Goal: Task Accomplishment & Management: Manage account settings

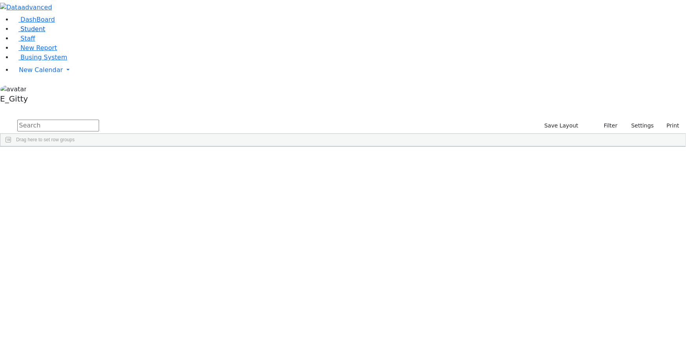
drag, startPoint x: 0, startPoint y: 0, endPoint x: 23, endPoint y: 61, distance: 65.2
click at [23, 33] on link "Student" at bounding box center [29, 28] width 33 height 7
click at [99, 119] on input "text" at bounding box center [58, 125] width 82 height 12
type input "berr"
click at [132, 159] on div "Berry" at bounding box center [110, 164] width 44 height 11
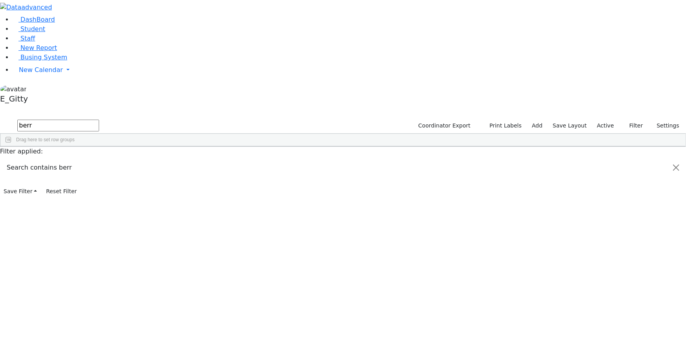
click at [132, 159] on div "Berry" at bounding box center [110, 164] width 44 height 11
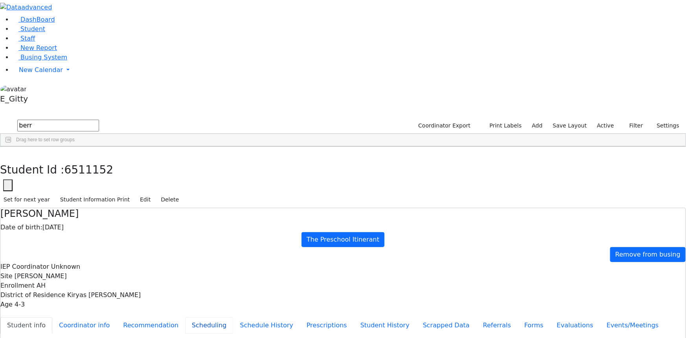
click at [185, 317] on button "Scheduling" at bounding box center [209, 325] width 48 height 17
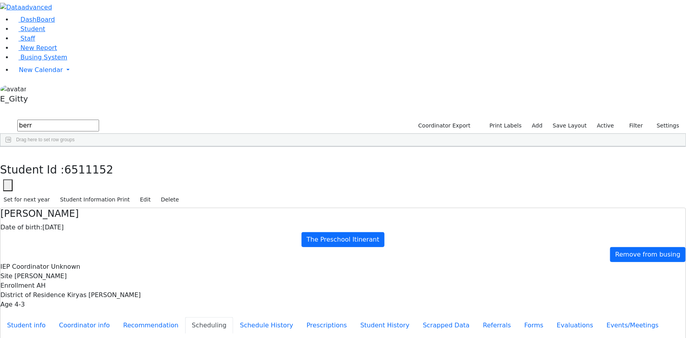
click at [4, 152] on use "button" at bounding box center [4, 152] width 0 height 0
click at [45, 33] on link "Student" at bounding box center [29, 28] width 33 height 7
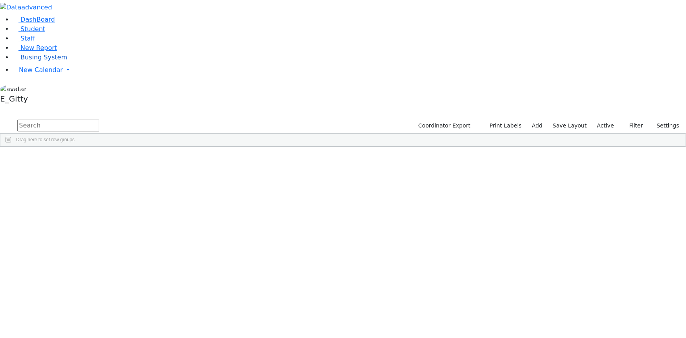
click at [52, 61] on link "Busing System" at bounding box center [40, 56] width 55 height 7
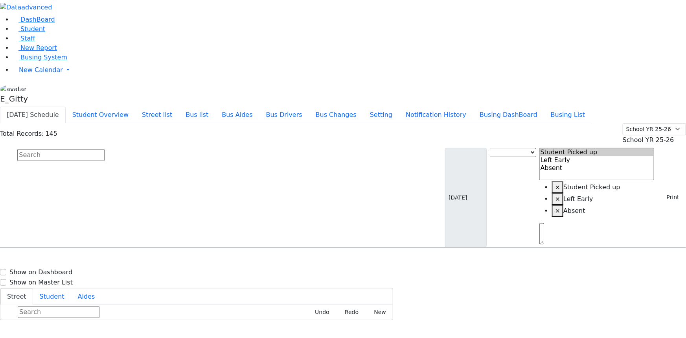
click at [105, 149] on input "text" at bounding box center [60, 155] width 87 height 12
type input "s"
type input "y"
type input "san"
click at [325, 270] on span "(845) 783-2212" at bounding box center [297, 273] width 57 height 7
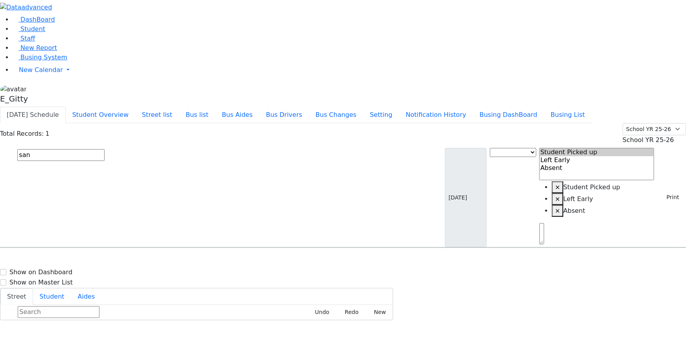
select select
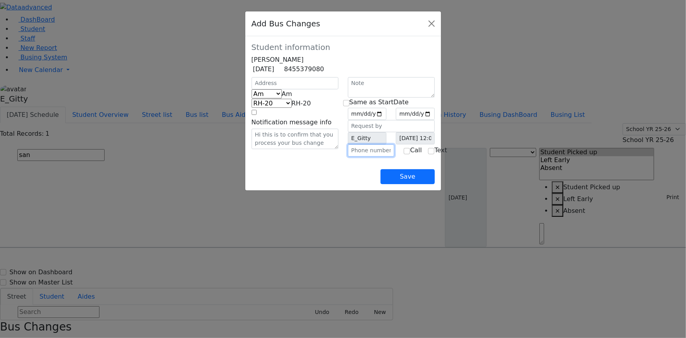
click at [360, 156] on input "text" at bounding box center [371, 150] width 47 height 12
click at [369, 156] on input "text" at bounding box center [371, 150] width 47 height 12
type input "(7__) ___-____"
type input "[PHONE_NUMBER]"
click at [292, 97] on b at bounding box center [292, 93] width 0 height 7
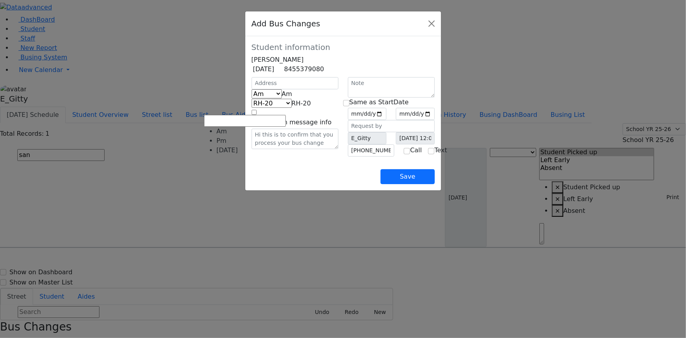
select select "2"
select select "337"
click at [252, 89] on input "text" at bounding box center [295, 83] width 87 height 12
type input "23 Strelisk Ct"
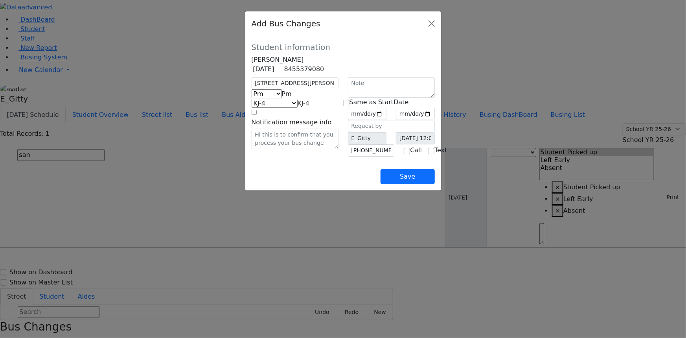
select select "399"
click at [387, 120] on input "date" at bounding box center [367, 114] width 39 height 12
type input "2025-09-26"
click at [349, 106] on input "checkbox" at bounding box center [346, 103] width 6 height 6
checkbox input "true"
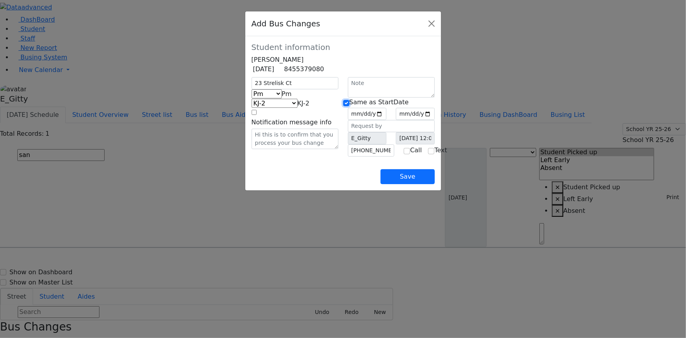
type input "2025-09-26"
click at [434, 184] on button "Save" at bounding box center [407, 176] width 54 height 15
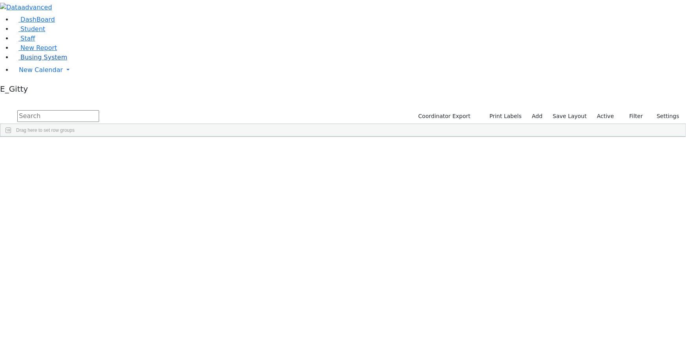
click at [46, 61] on span "Busing System" at bounding box center [43, 56] width 47 height 7
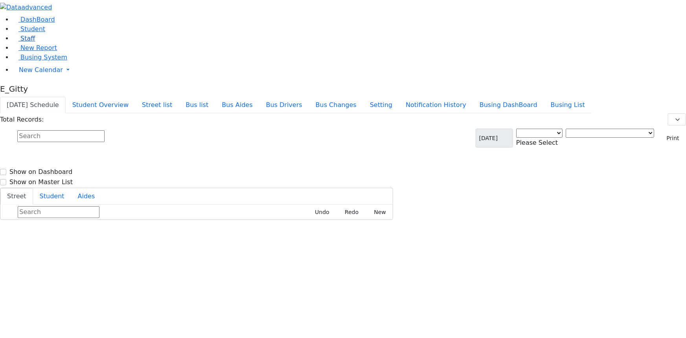
select select "3"
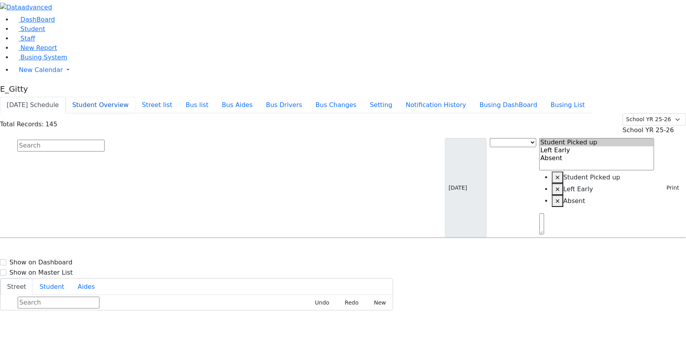
click at [135, 97] on button "Student Overview" at bounding box center [101, 105] width 70 height 17
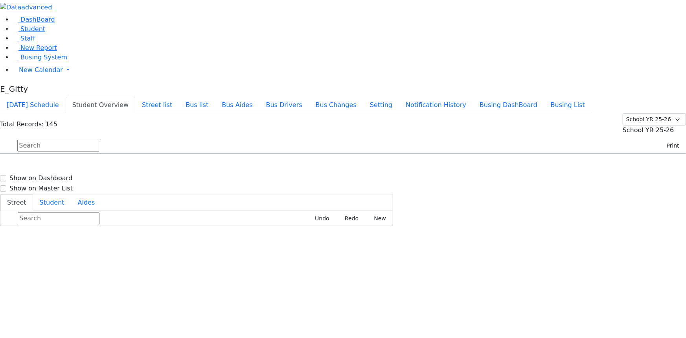
click at [99, 140] on input "text" at bounding box center [58, 146] width 82 height 12
type input "sand"
click at [63, 165] on h6 "[PERSON_NAME]" at bounding box center [34, 168] width 58 height 7
select select
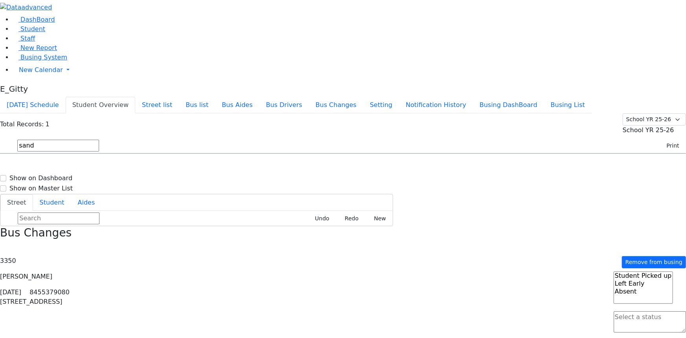
click at [99, 140] on input "sand" at bounding box center [58, 146] width 82 height 12
type input "s"
click at [99, 140] on input "text" at bounding box center [58, 146] width 82 height 12
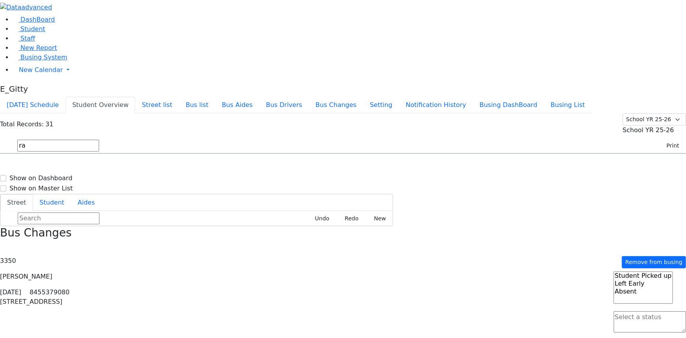
type input "r"
type input "fuch"
click at [63, 176] on span "8457833320" at bounding box center [44, 179] width 37 height 7
select select
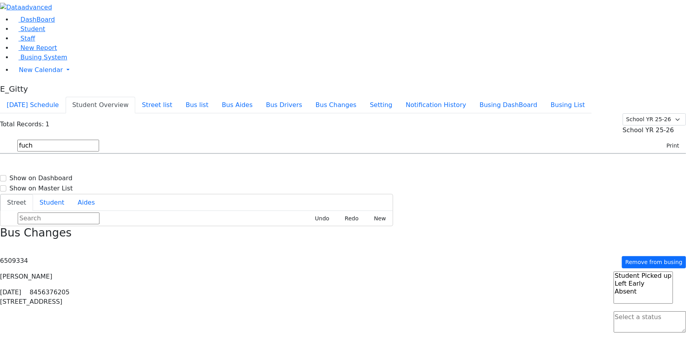
type input "(845) 783-3320"
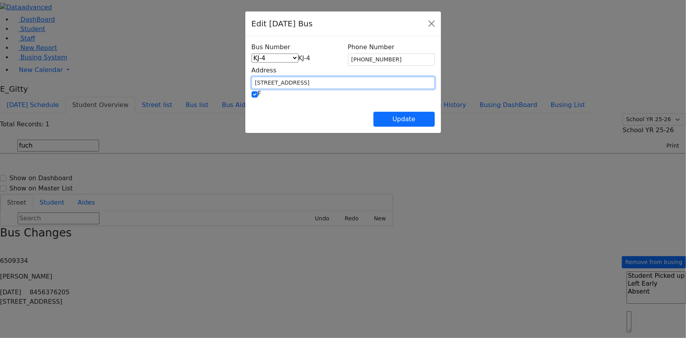
click at [252, 80] on input "20 Rovna Ct. #101" at bounding box center [343, 83] width 183 height 12
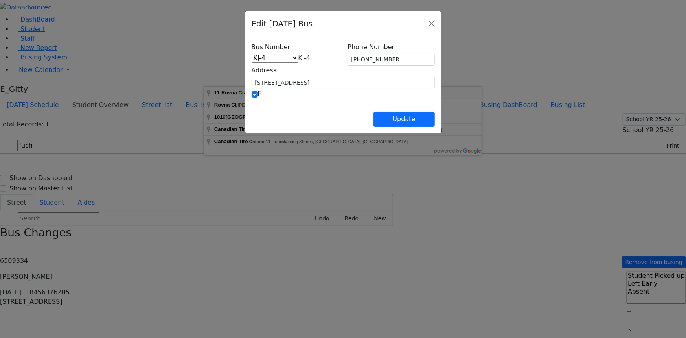
type input "11 Rovna Ct #101, Kiryas Joel, NY, USA"
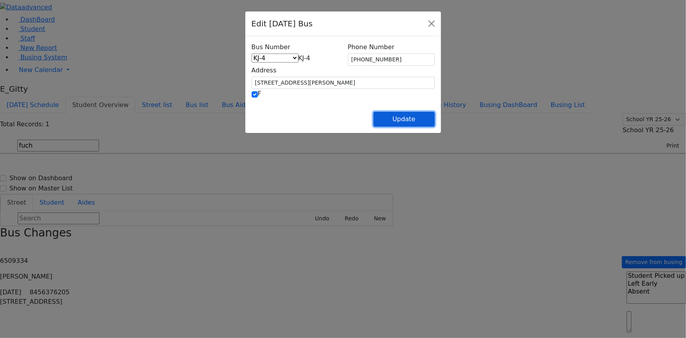
click at [435, 126] on button "Update" at bounding box center [403, 119] width 61 height 15
select select
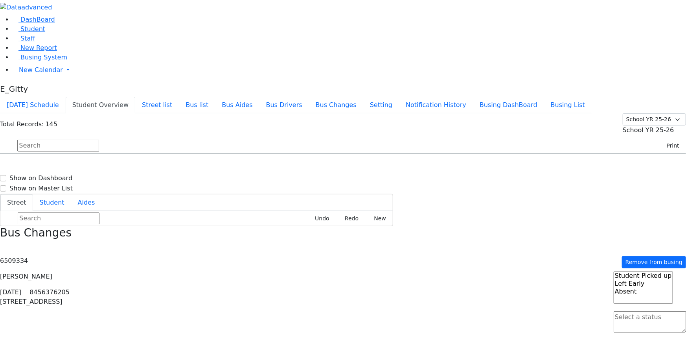
click at [5, 246] on icon "button" at bounding box center [2, 248] width 4 height 4
click at [99, 140] on input "text" at bounding box center [58, 146] width 82 height 12
type input "fuc"
drag, startPoint x: 480, startPoint y: 96, endPoint x: 457, endPoint y: 75, distance: 31.1
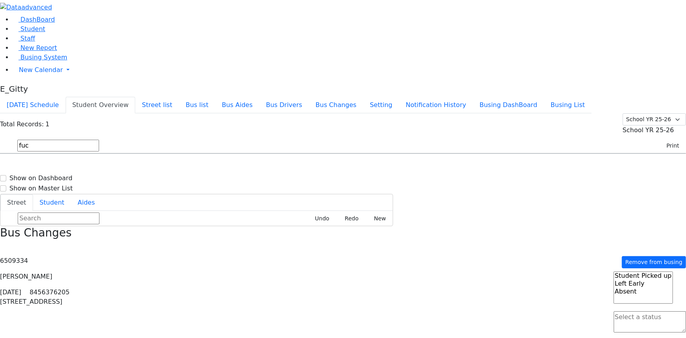
click at [480, 166] on div "Fuchs Raphael 4/14/2017 8457833320 20 Rovna Ct. #101 KJ-3 20 Rovna Ct. #101 - 8…" at bounding box center [342, 176] width 685 height 20
click at [66, 97] on button "Today's Schedule" at bounding box center [33, 105] width 66 height 17
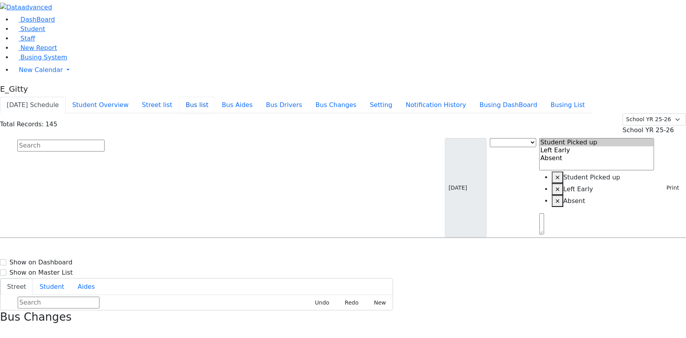
click at [215, 97] on button "Bus list" at bounding box center [197, 105] width 36 height 17
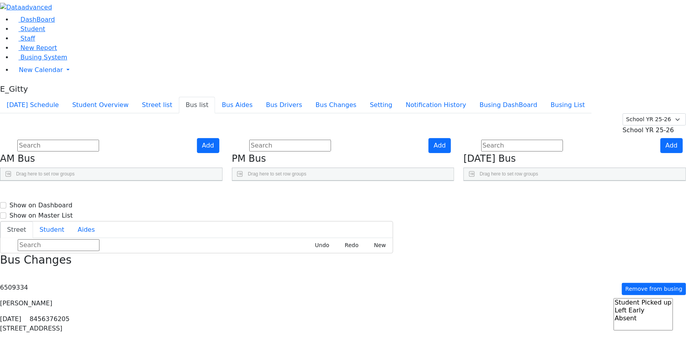
click at [643, 269] on link "Press SPACE to select this row." at bounding box center [647, 274] width 8 height 10
click at [51, 61] on span "Busing System" at bounding box center [43, 56] width 47 height 7
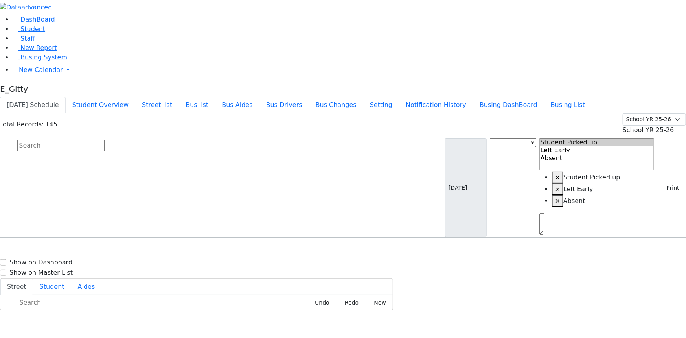
click at [66, 97] on button "[DATE] Schedule" at bounding box center [33, 105] width 66 height 17
click at [105, 140] on input "text" at bounding box center [60, 146] width 87 height 12
type input "[PERSON_NAME]"
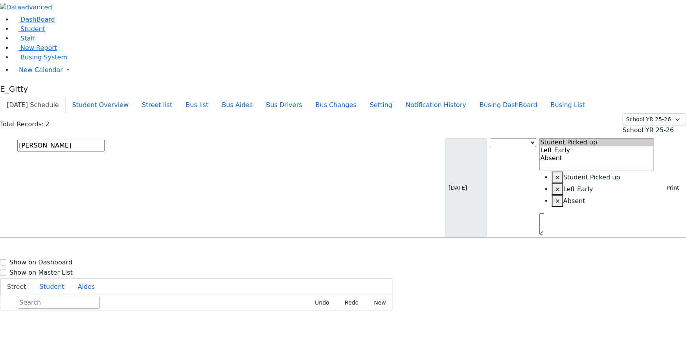
click at [97, 250] on div "[PERSON_NAME] [DATE] 8454928692" at bounding box center [48, 260] width 97 height 20
select select
click at [97, 250] on div "[PERSON_NAME] [DATE] 8454928692" at bounding box center [48, 260] width 97 height 20
select select
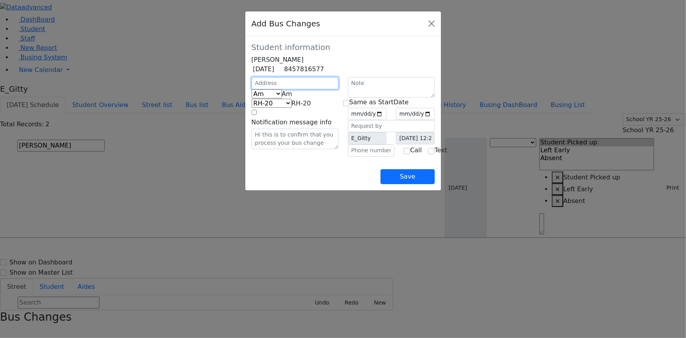
click at [252, 89] on input "text" at bounding box center [295, 83] width 87 height 12
type input "[STREET_ADDRESS]"
select select "395"
click at [356, 156] on input "text" at bounding box center [371, 150] width 47 height 12
type input "(2__) ___-____"
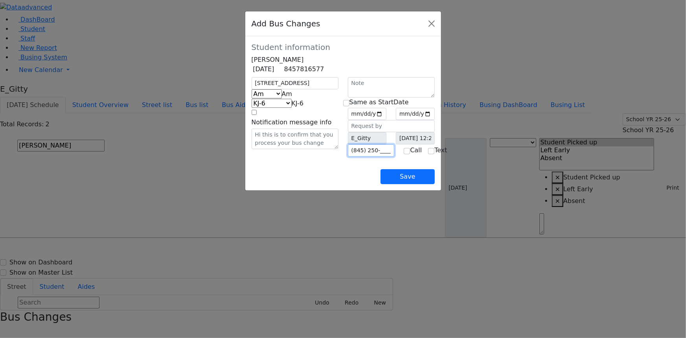
click at [380, 156] on input "(845) 250-____" at bounding box center [371, 150] width 47 height 12
type input "(845) 250-8686"
click at [292, 97] on span at bounding box center [292, 93] width 0 height 7
select select "3"
select select "409"
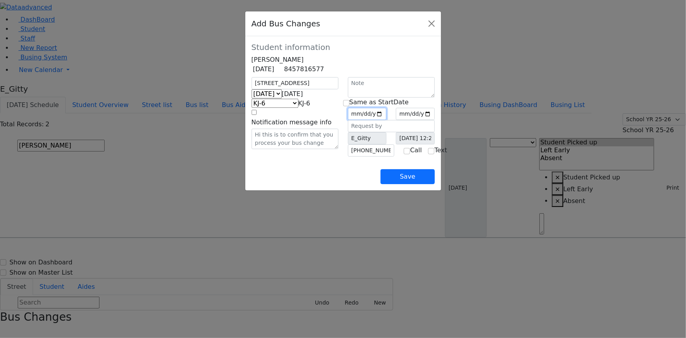
click at [387, 120] on input "date" at bounding box center [367, 114] width 39 height 12
type input "2025-09-26"
click at [349, 106] on input "checkbox" at bounding box center [346, 103] width 6 height 6
checkbox input "true"
type input "2025-09-26"
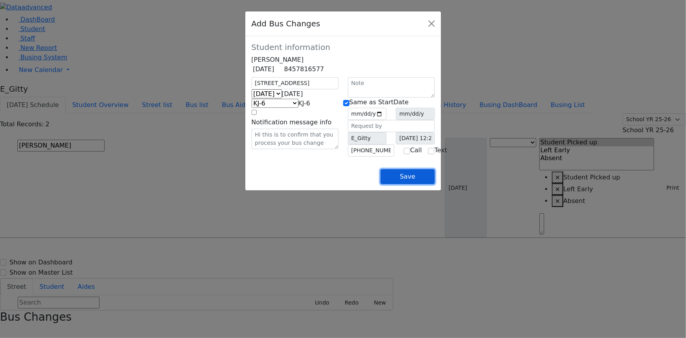
click at [434, 184] on button "Save" at bounding box center [407, 176] width 54 height 15
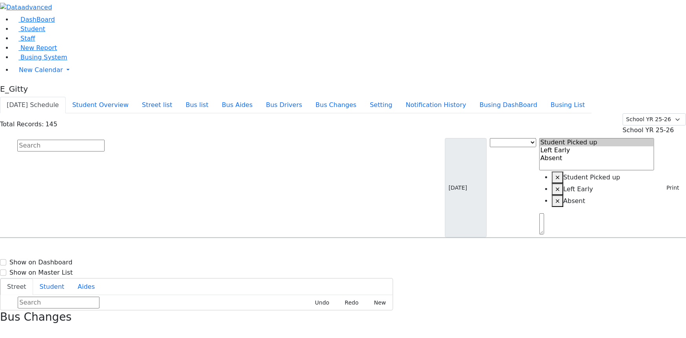
click at [63, 303] on h6 "Sandel Yuda" at bounding box center [34, 306] width 58 height 7
select select
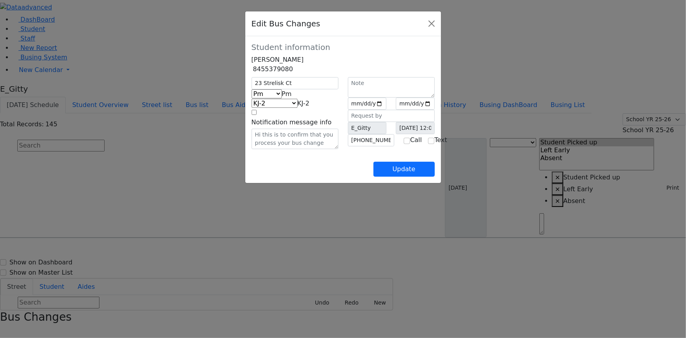
click at [292, 97] on span "Pm" at bounding box center [287, 93] width 10 height 7
select select "3"
select select "407"
click at [435, 176] on button "Update" at bounding box center [403, 169] width 61 height 15
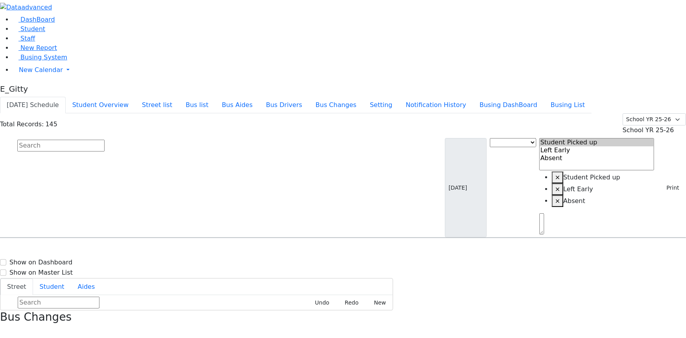
click at [105, 140] on input "text" at bounding box center [60, 146] width 87 height 12
click at [5, 327] on button "button" at bounding box center [2, 332] width 5 height 10
click at [105, 140] on input "text" at bounding box center [60, 146] width 87 height 12
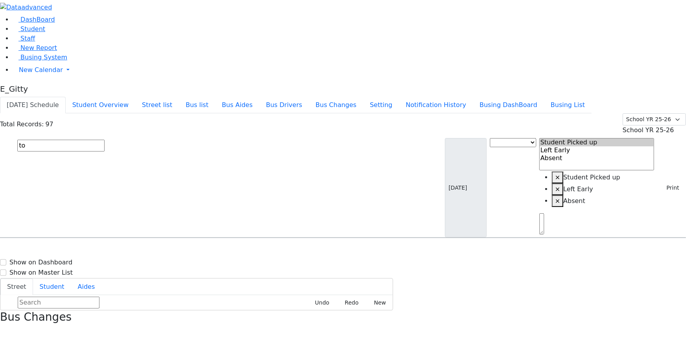
scroll to position [0, 0]
type input "t"
click at [135, 97] on button "Student Overview" at bounding box center [101, 105] width 70 height 17
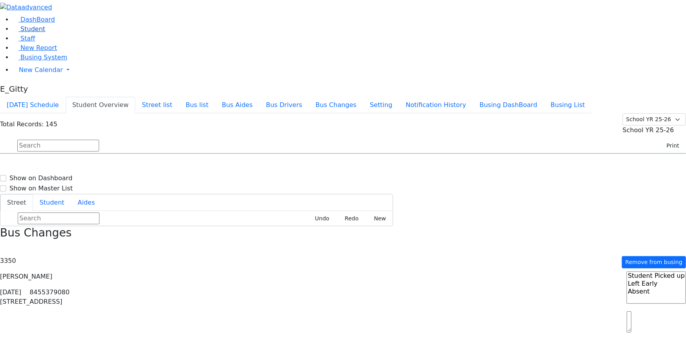
click at [23, 33] on link "Student" at bounding box center [29, 28] width 33 height 7
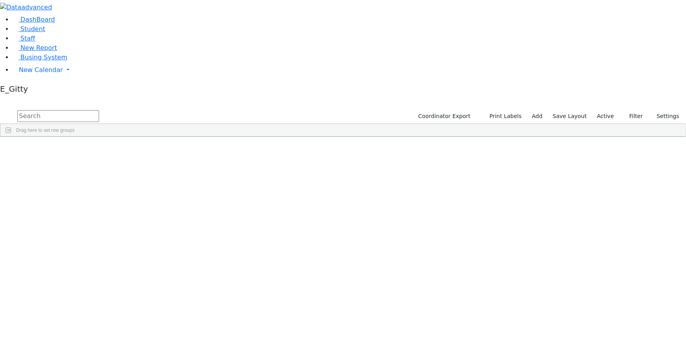
click at [99, 110] on input "text" at bounding box center [58, 116] width 82 height 12
click at [35, 42] on link "Staff" at bounding box center [24, 38] width 22 height 7
click at [99, 110] on input "text" at bounding box center [58, 116] width 82 height 12
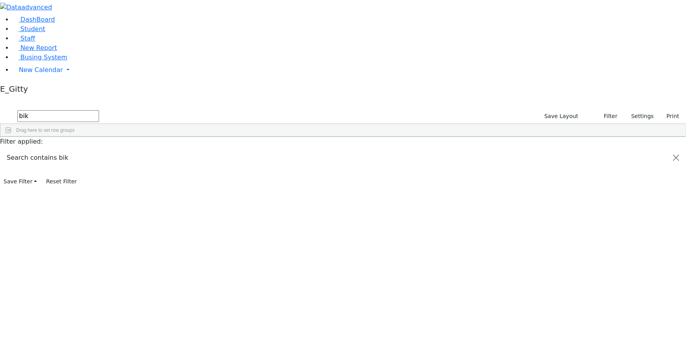
click at [99, 110] on input "bik" at bounding box center [58, 116] width 82 height 12
type input "k"
click at [50, 61] on span "Busing System" at bounding box center [43, 56] width 47 height 7
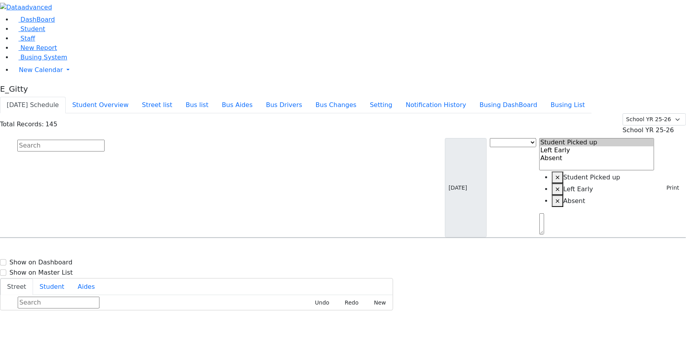
click at [66, 97] on button "[DATE] Schedule" at bounding box center [33, 105] width 66 height 17
click at [105, 140] on input "text" at bounding box center [60, 146] width 87 height 12
click at [105, 140] on input "perl" at bounding box center [60, 146] width 87 height 12
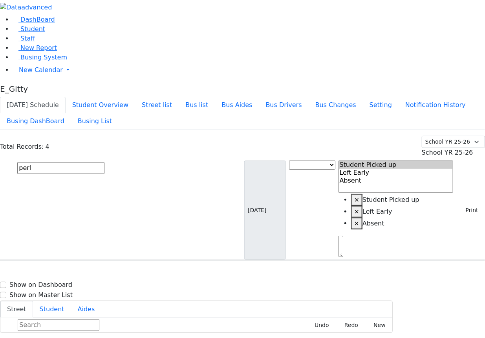
click at [105, 162] on input "perl" at bounding box center [60, 168] width 87 height 12
type input "p"
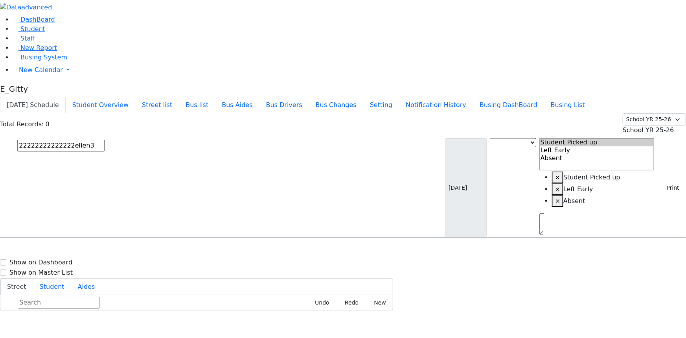
type input "22222222222222ellen3"
click at [0, 138] on button "submit" at bounding box center [7, 145] width 15 height 15
click at [512, 250] on div at bounding box center [342, 250] width 685 height 0
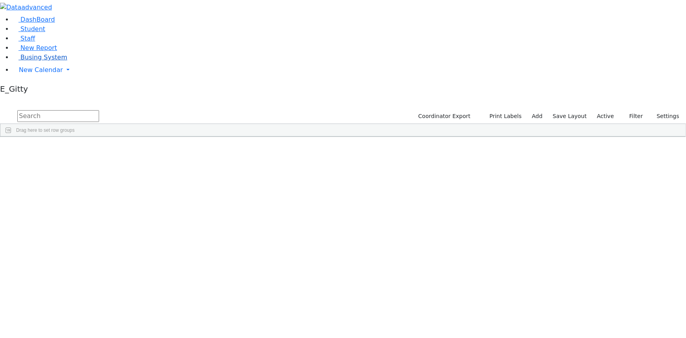
click at [59, 61] on link "Busing System" at bounding box center [40, 56] width 55 height 7
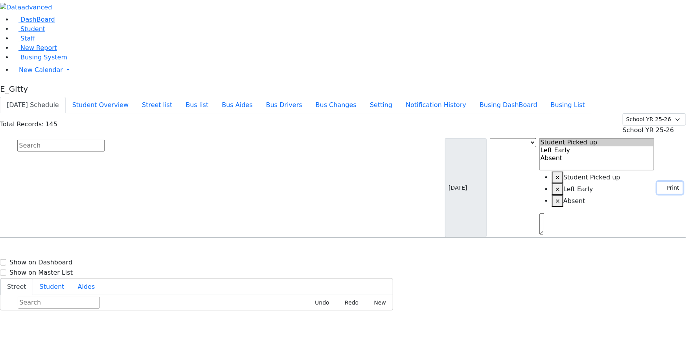
click at [673, 182] on button "Print" at bounding box center [670, 188] width 26 height 12
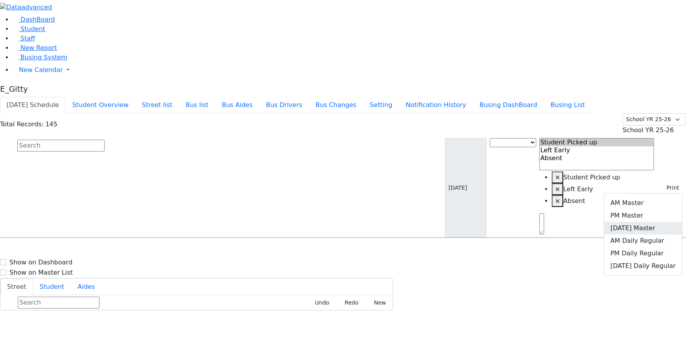
click at [662, 222] on link "[DATE] Master" at bounding box center [643, 228] width 78 height 13
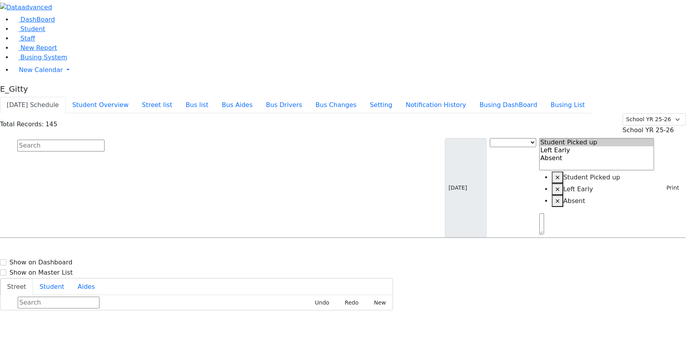
click at [105, 140] on input "text" at bounding box center [60, 146] width 87 height 12
type input "yitt"
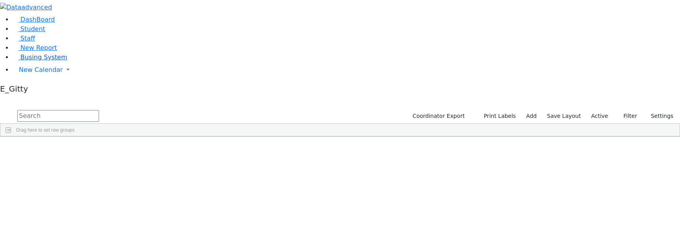
drag, startPoint x: 36, startPoint y: 111, endPoint x: 42, endPoint y: 111, distance: 6.3
click at [36, 61] on link "Busing System" at bounding box center [40, 56] width 55 height 7
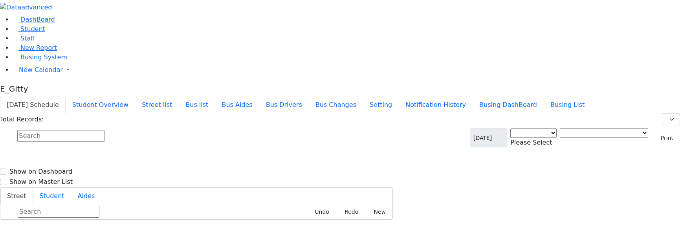
select select "3"
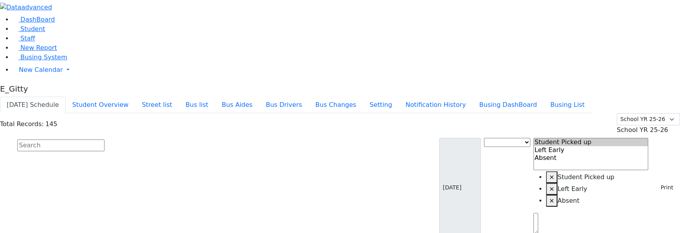
drag, startPoint x: 188, startPoint y: 52, endPoint x: 178, endPoint y: 51, distance: 10.7
click at [105, 140] on input "text" at bounding box center [60, 146] width 87 height 12
type input "falk"
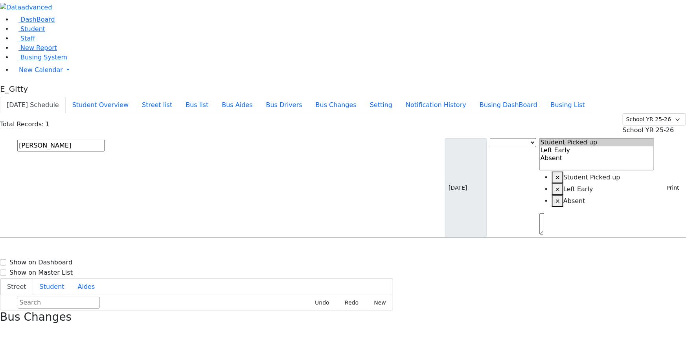
select select "2"
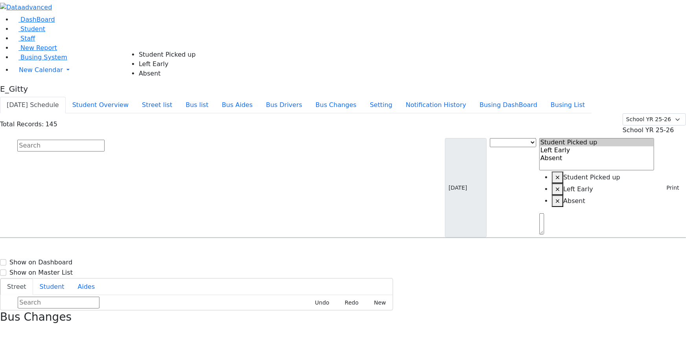
drag, startPoint x: 629, startPoint y: 67, endPoint x: 617, endPoint y: 64, distance: 11.7
select select "1"
click at [105, 140] on input "text" at bounding box center [60, 146] width 87 height 12
type input "friedman"
click at [195, 233] on div "9 Twinkle Road" at bounding box center [145, 299] width 97 height 20
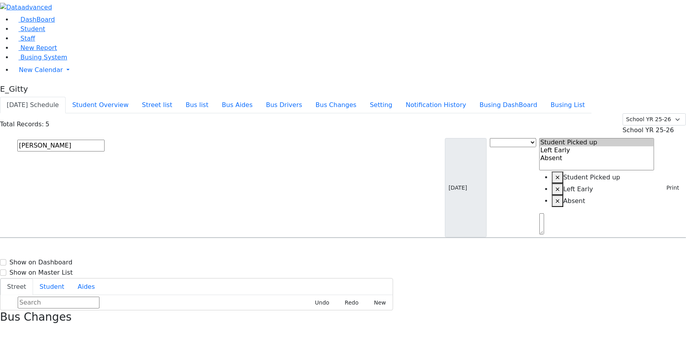
select select "1"
click at [105, 140] on input "text" at bounding box center [60, 146] width 87 height 12
type input "glauber"
click at [195, 233] on div "5 Sasev Ct. #304" at bounding box center [145, 260] width 97 height 20
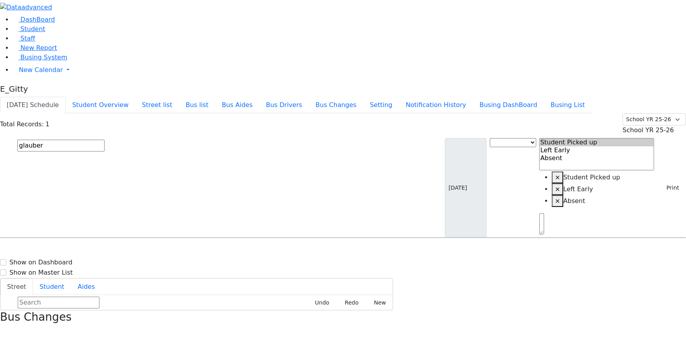
select select "1"
click at [105, 140] on input "text" at bounding box center [60, 146] width 87 height 12
type input "hirsch"
click at [304, 233] on h6 "KJ-8" at bounding box center [253, 252] width 101 height 7
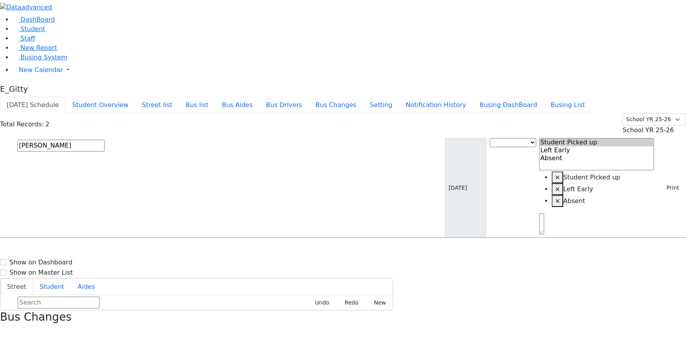
select select "1"
click at [105, 140] on input "text" at bounding box center [60, 146] width 87 height 12
type input "hoffman"
click at [195, 233] on div "3 Sasev Ct. #311" at bounding box center [145, 260] width 97 height 20
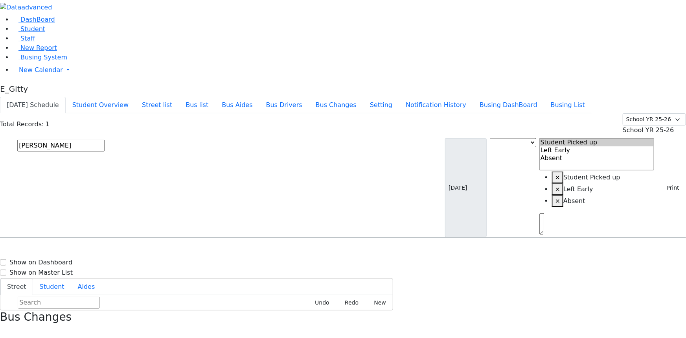
select select "1"
click at [105, 140] on input "text" at bounding box center [60, 146] width 87 height 12
type input "kola"
click at [195, 233] on div "20 Hilltop Rd" at bounding box center [145, 260] width 97 height 20
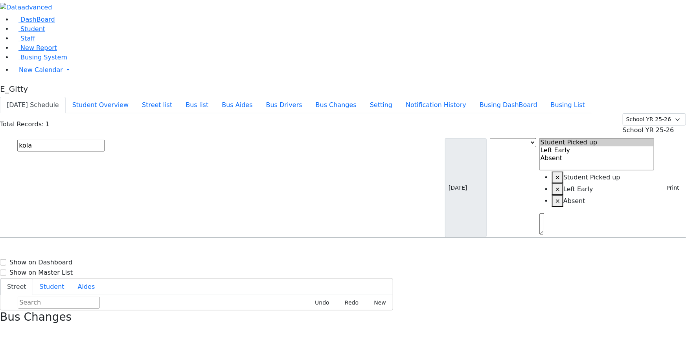
select select "1"
click at [105, 140] on input "text" at bounding box center [60, 146] width 87 height 12
type input "kraus"
click at [269, 233] on h6 "2 Maglenitz St #401 -" at bounding box center [236, 263] width 66 height 7
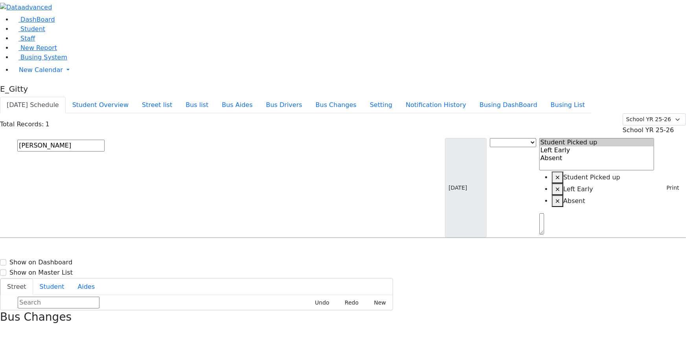
select select "1"
click at [105, 140] on input "text" at bounding box center [60, 146] width 87 height 12
type input "rubenst"
click at [292, 233] on div "WA-9 5 Pine Hill Rd. - (845) 783-2488" at bounding box center [243, 260] width 97 height 20
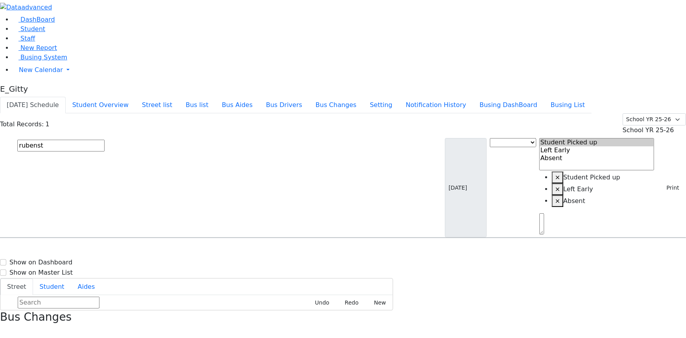
select select "1"
click at [105, 140] on input "text" at bounding box center [60, 146] width 87 height 12
type input "jacob"
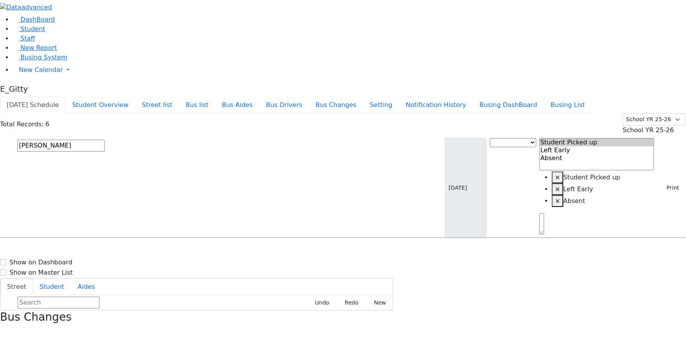
click at [195, 233] on div "30 Jill Road" at bounding box center [145, 339] width 97 height 20
select select "1"
click at [105, 140] on input "text" at bounding box center [60, 146] width 87 height 12
type input "jacob"
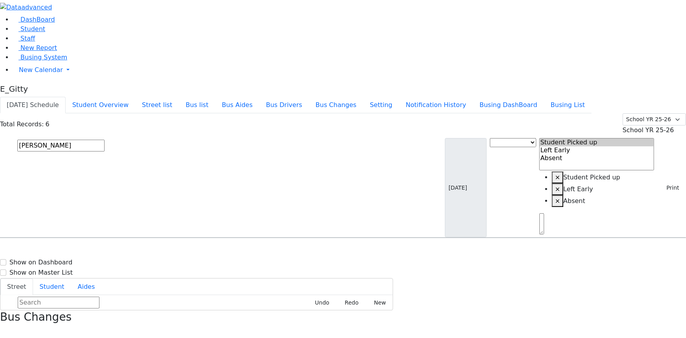
drag, startPoint x: 243, startPoint y: 180, endPoint x: 298, endPoint y: 173, distance: 55.5
select select "1"
click at [105, 140] on input "text" at bounding box center [60, 146] width 87 height 12
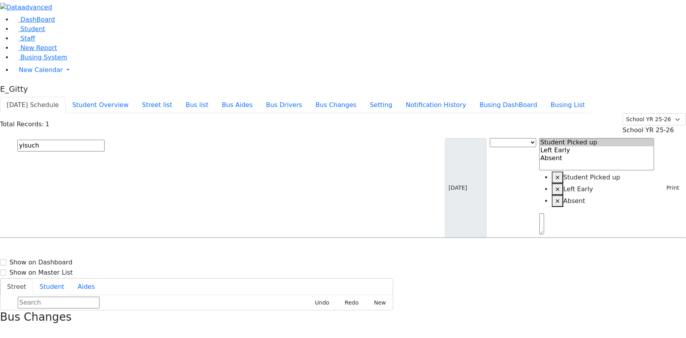
type input "yisuch"
click at [356, 233] on h6 "PT" at bounding box center [290, 252] width 174 height 7
drag, startPoint x: 625, startPoint y: 60, endPoint x: 634, endPoint y: 64, distance: 9.7
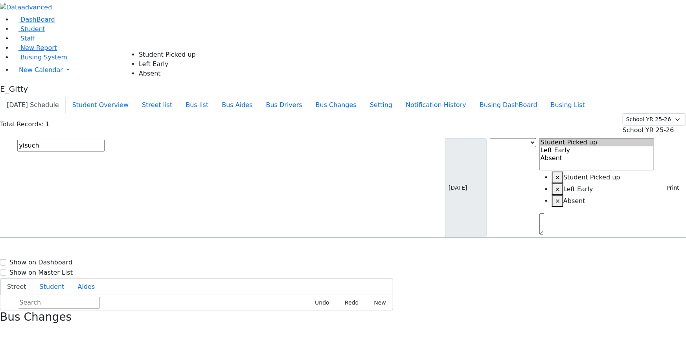
select select "2"
click at [674, 233] on div "Bus Changes" at bounding box center [343, 323] width 686 height 27
click at [5, 233] on icon "button" at bounding box center [2, 332] width 4 height 4
click at [105, 140] on input "text" at bounding box center [60, 146] width 87 height 12
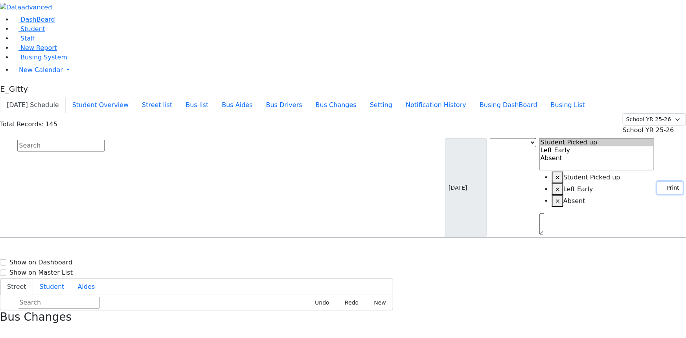
click at [664, 182] on button "Print" at bounding box center [670, 188] width 26 height 12
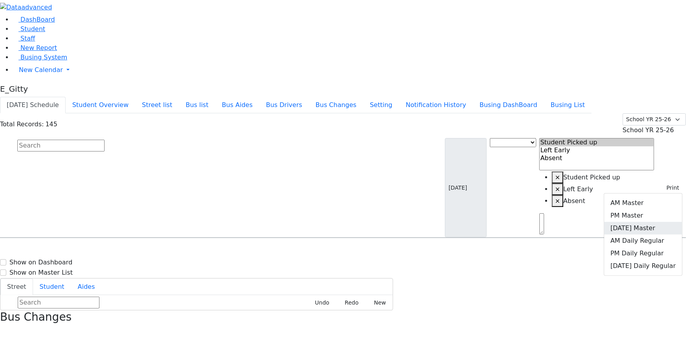
click at [645, 222] on link "[DATE] Master" at bounding box center [643, 228] width 78 height 13
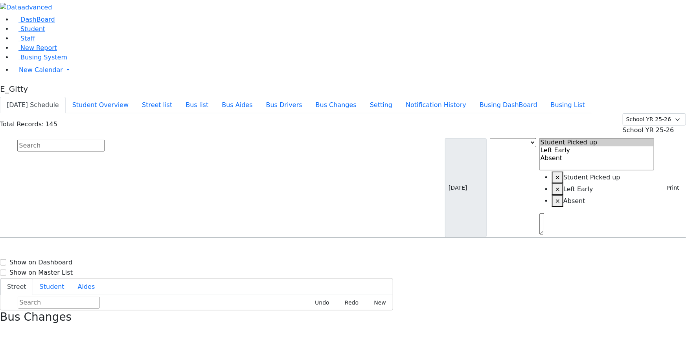
click at [105, 140] on input "text" at bounding box center [60, 146] width 87 height 12
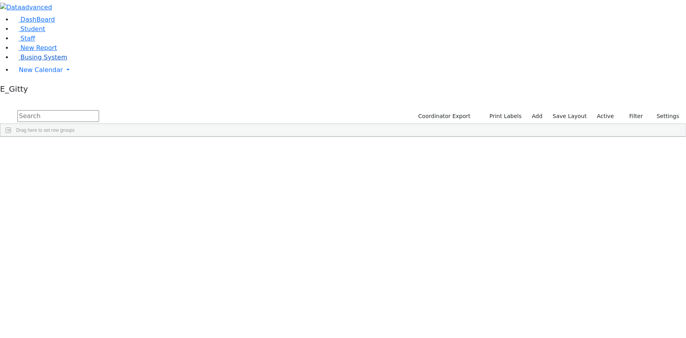
click at [35, 61] on span "Busing System" at bounding box center [43, 56] width 47 height 7
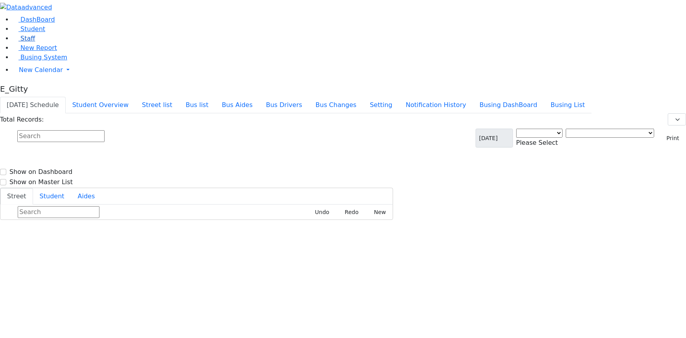
select select "3"
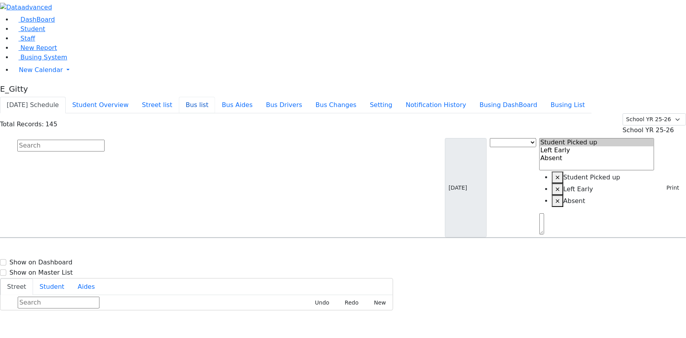
click at [215, 97] on button "Bus list" at bounding box center [197, 105] width 36 height 17
